Goal: Information Seeking & Learning: Find specific fact

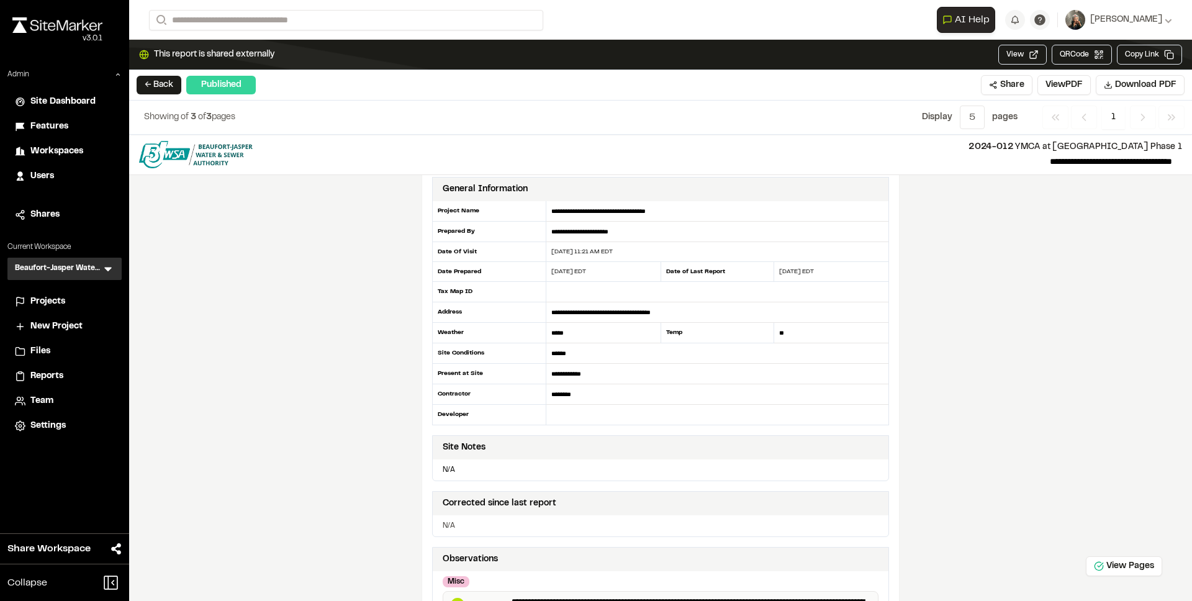
scroll to position [9, 0]
click at [476, 291] on div "Tax Map ID" at bounding box center [489, 291] width 114 height 20
drag, startPoint x: 473, startPoint y: 291, endPoint x: 432, endPoint y: 292, distance: 41.0
click at [432, 292] on div "Tax Map ID" at bounding box center [489, 291] width 114 height 20
copy div "Tax Map ID"
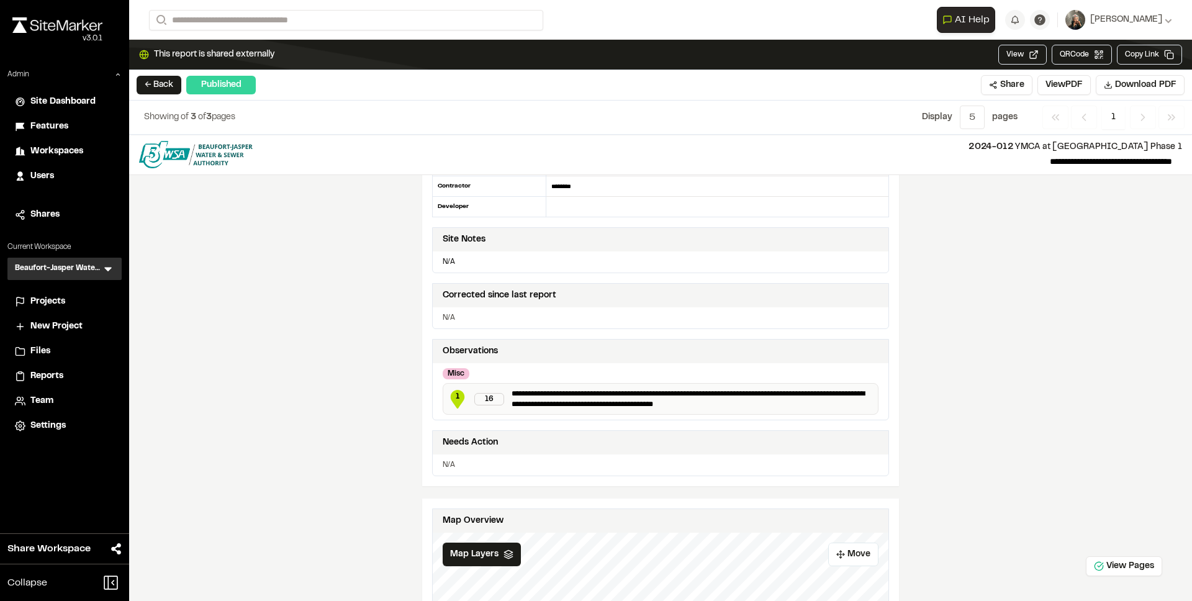
scroll to position [0, 0]
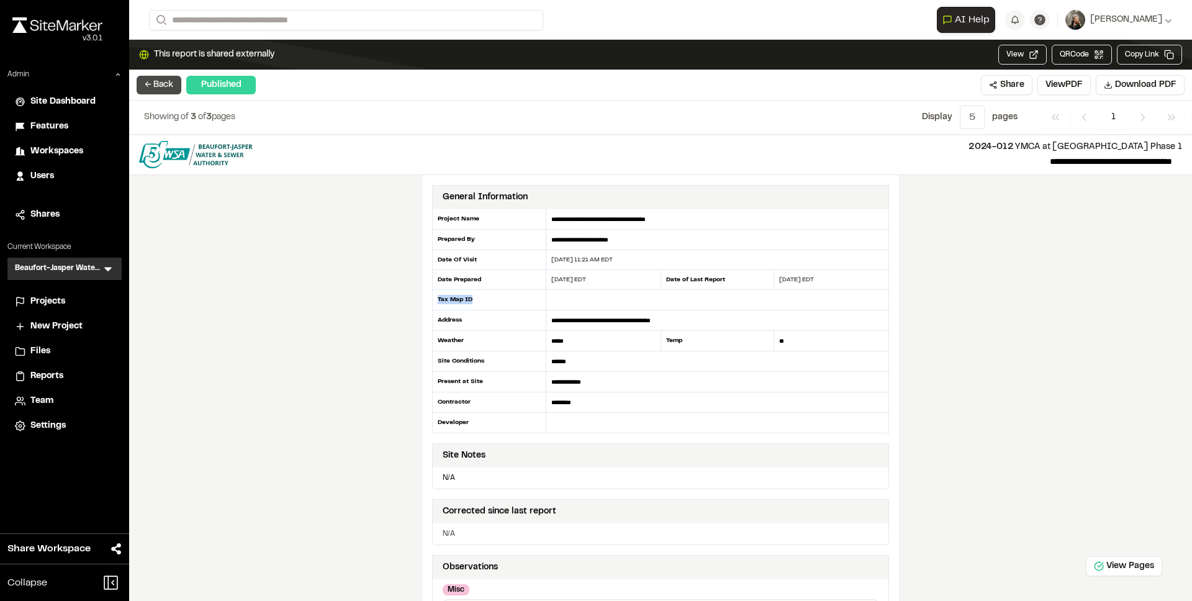
click at [151, 81] on button "← Back" at bounding box center [159, 85] width 45 height 19
click at [66, 300] on div "Projects" at bounding box center [72, 302] width 84 height 14
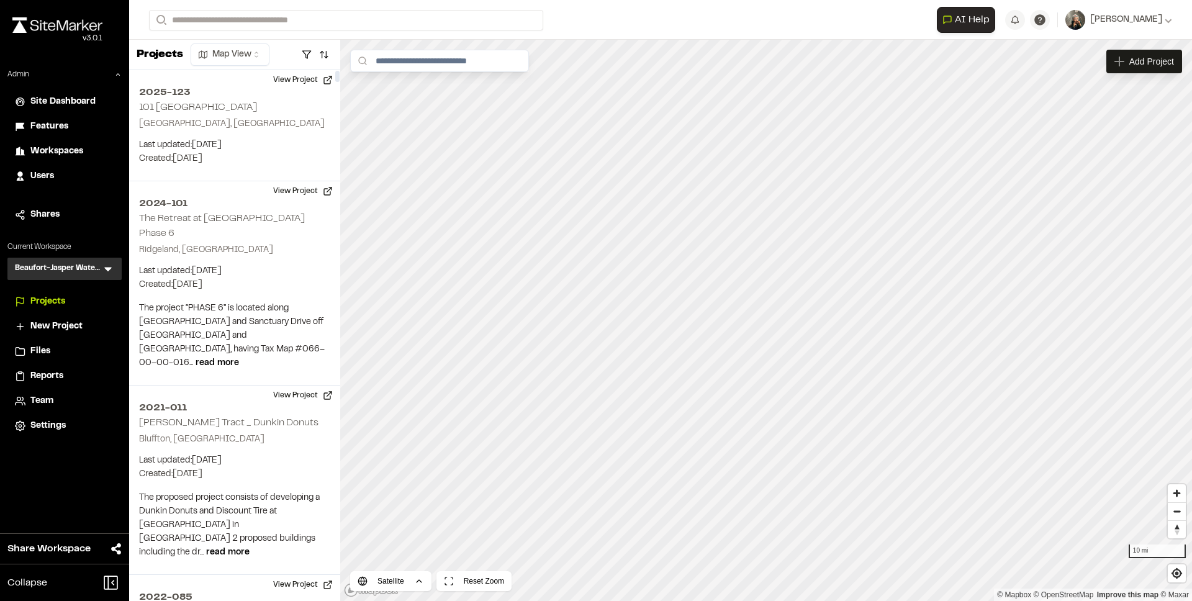
click at [401, 32] on div "**********" at bounding box center [660, 20] width 1023 height 40
click at [399, 24] on input "Search" at bounding box center [346, 20] width 394 height 20
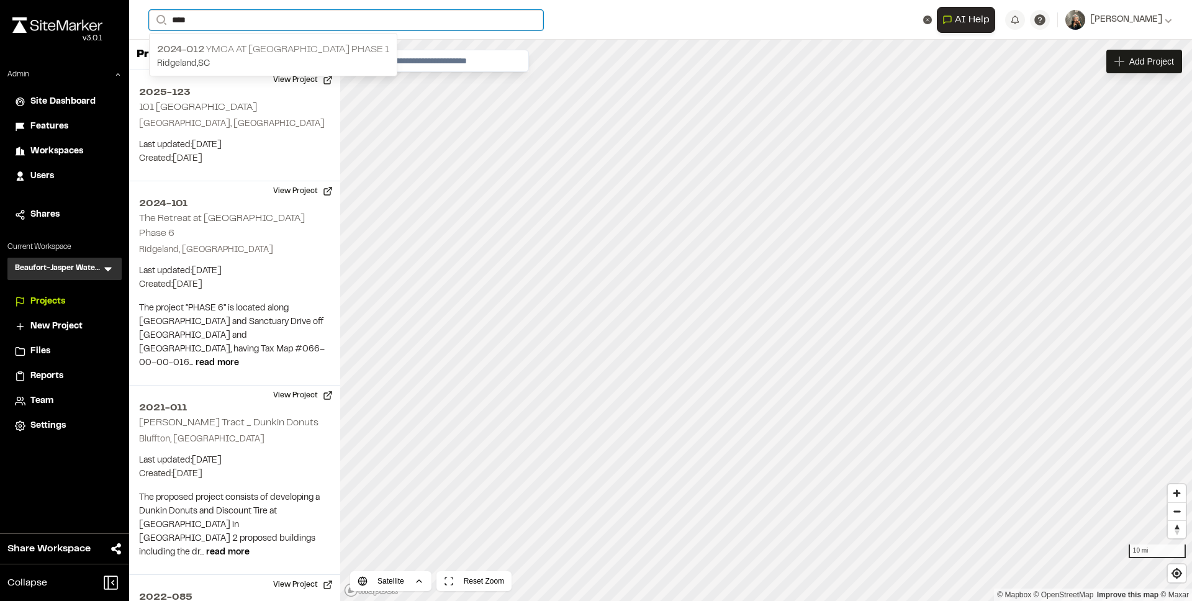
type input "****"
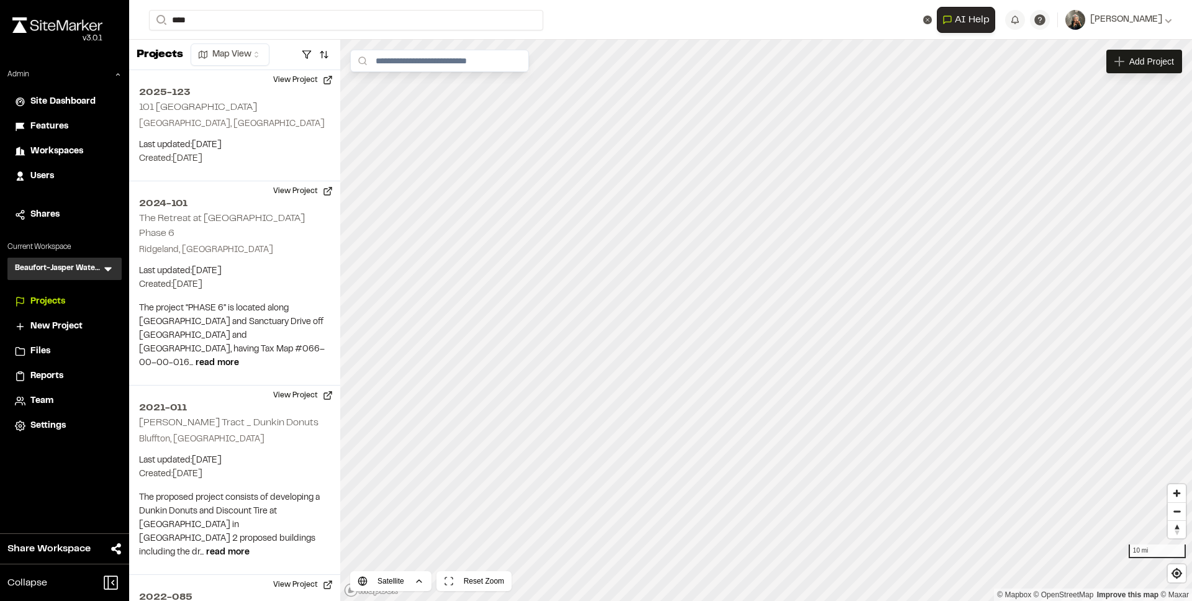
click at [228, 52] on p "2024-012 YMCA at [GEOGRAPHIC_DATA] Phase 1" at bounding box center [273, 49] width 232 height 15
